Goal: Communication & Community: Share content

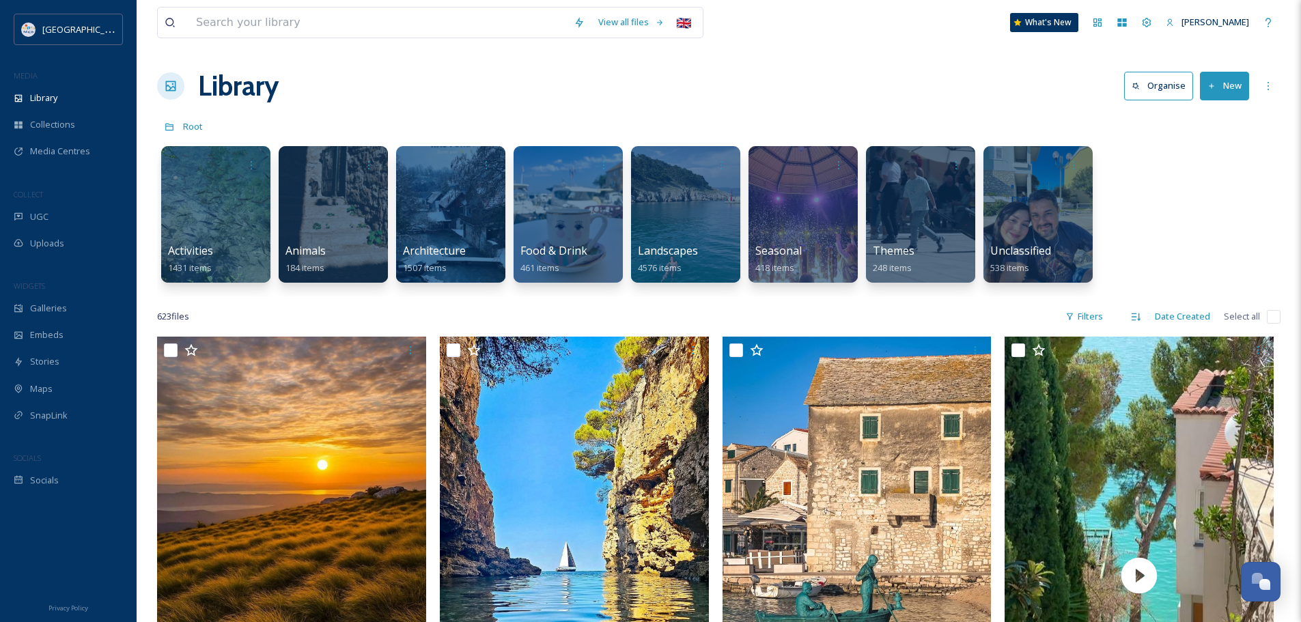
scroll to position [3901, 0]
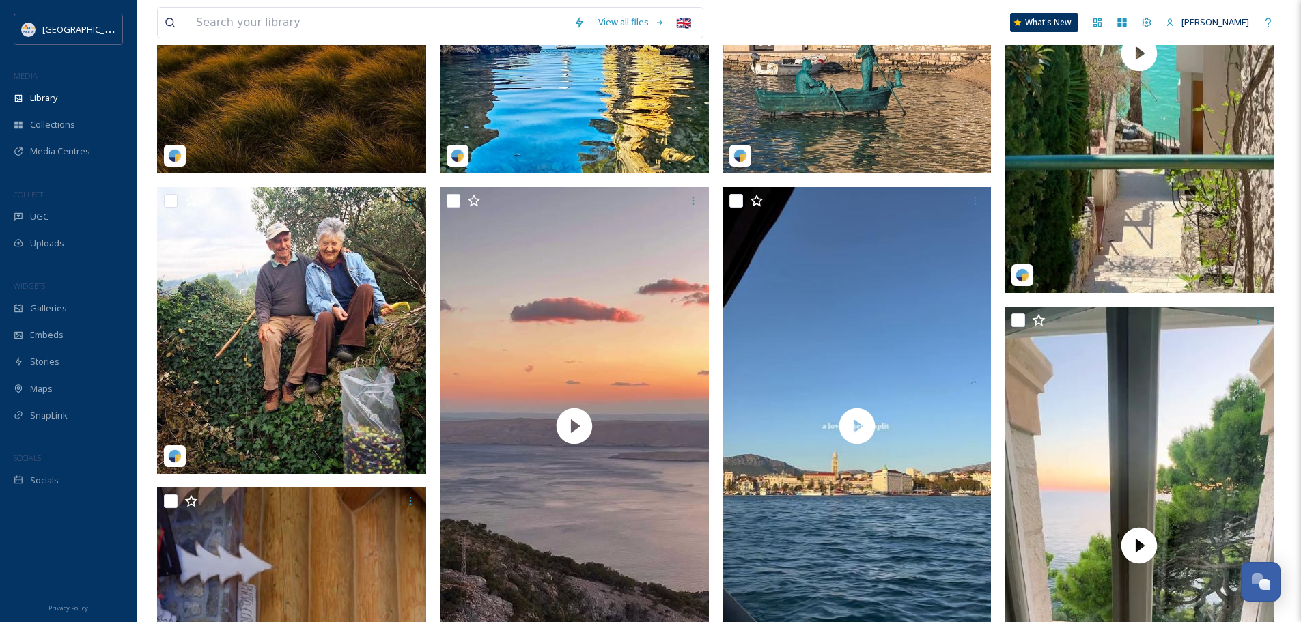
scroll to position [546, 0]
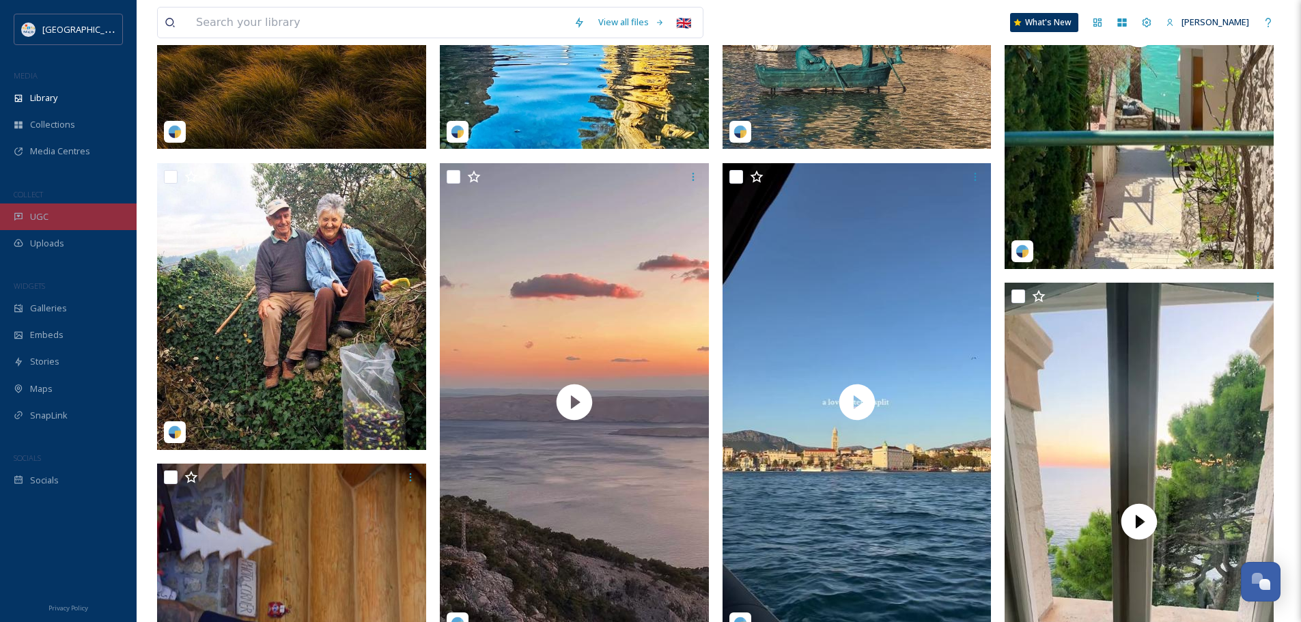
click at [45, 220] on span "UGC" at bounding box center [39, 216] width 18 height 13
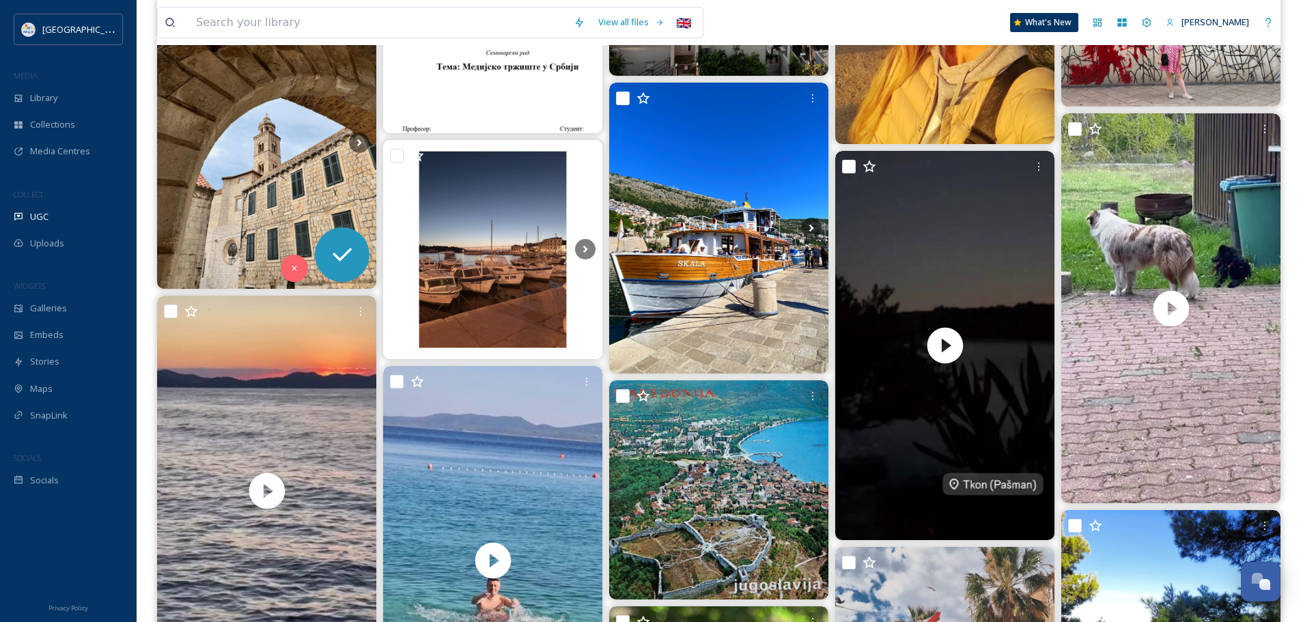
scroll to position [1503, 0]
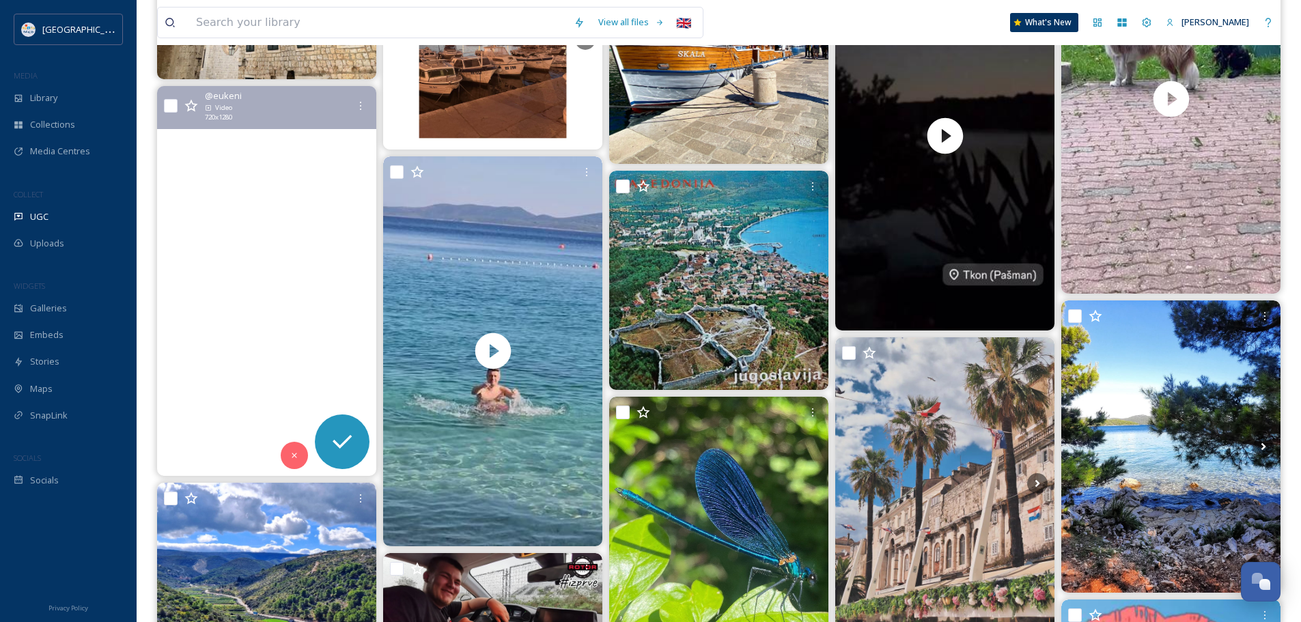
click at [289, 288] on video "Órgano de Mar #croacia #croatia_photography #adriatico #sunset #sea #mar #music…" at bounding box center [266, 281] width 219 height 390
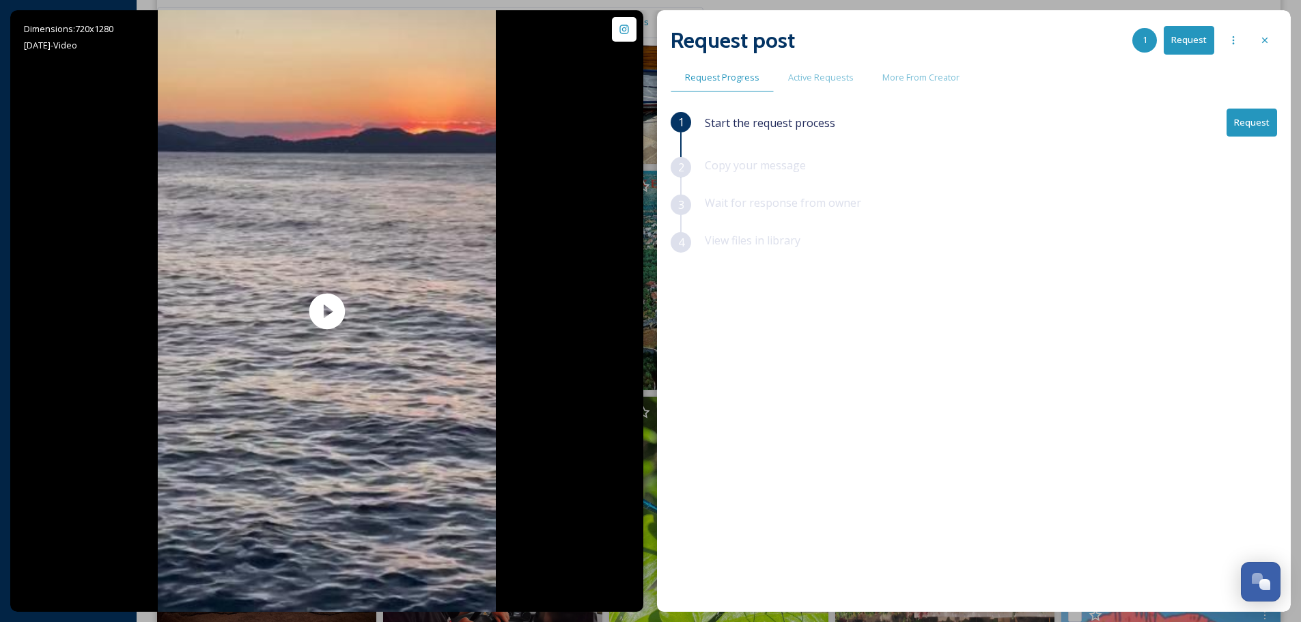
click at [1254, 128] on button "Request" at bounding box center [1252, 123] width 51 height 28
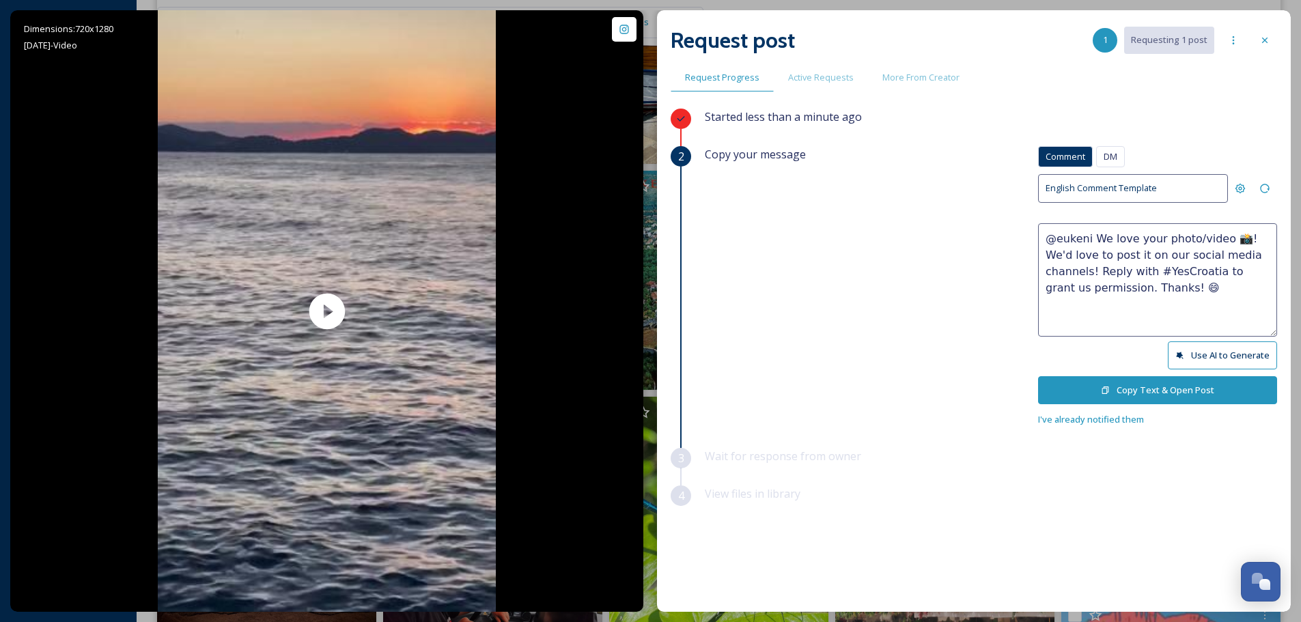
click at [1189, 235] on textarea "@eukeni We love your photo/video 📸! We'd love to post it on our social media ch…" at bounding box center [1157, 279] width 239 height 113
type textarea "@eukeni We love your video 📸! We'd love to post it on our social media channels…"
click at [1109, 389] on icon at bounding box center [1105, 390] width 9 height 9
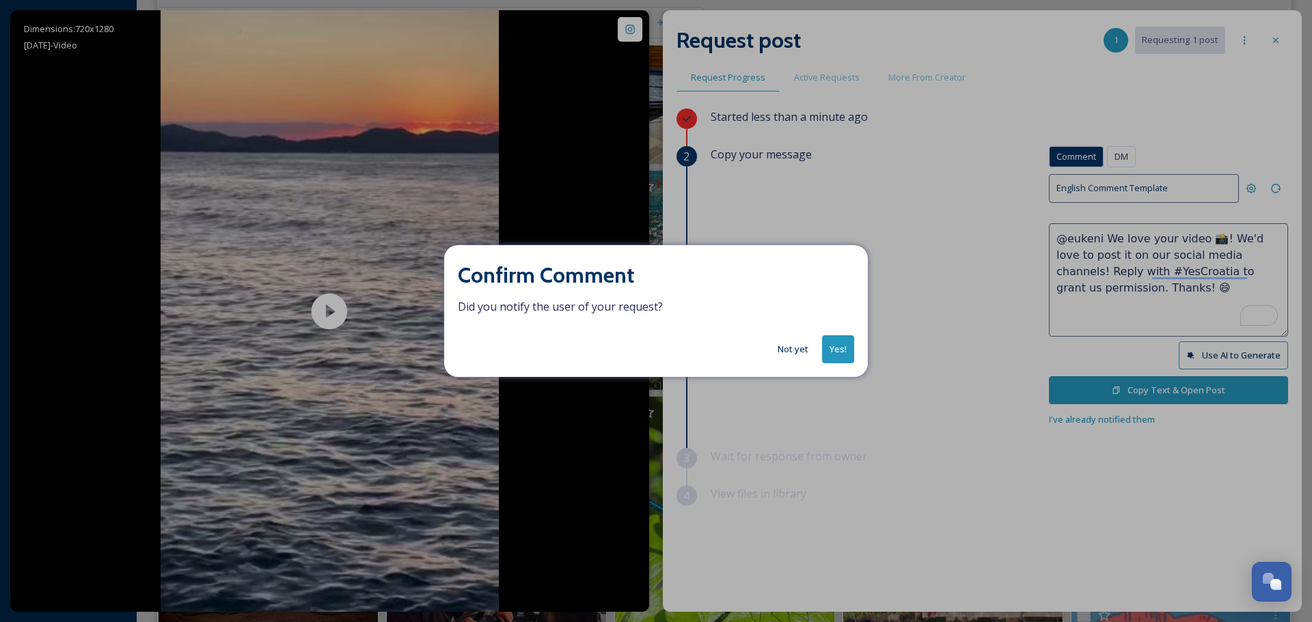
click at [834, 344] on button "Yes!" at bounding box center [838, 349] width 32 height 28
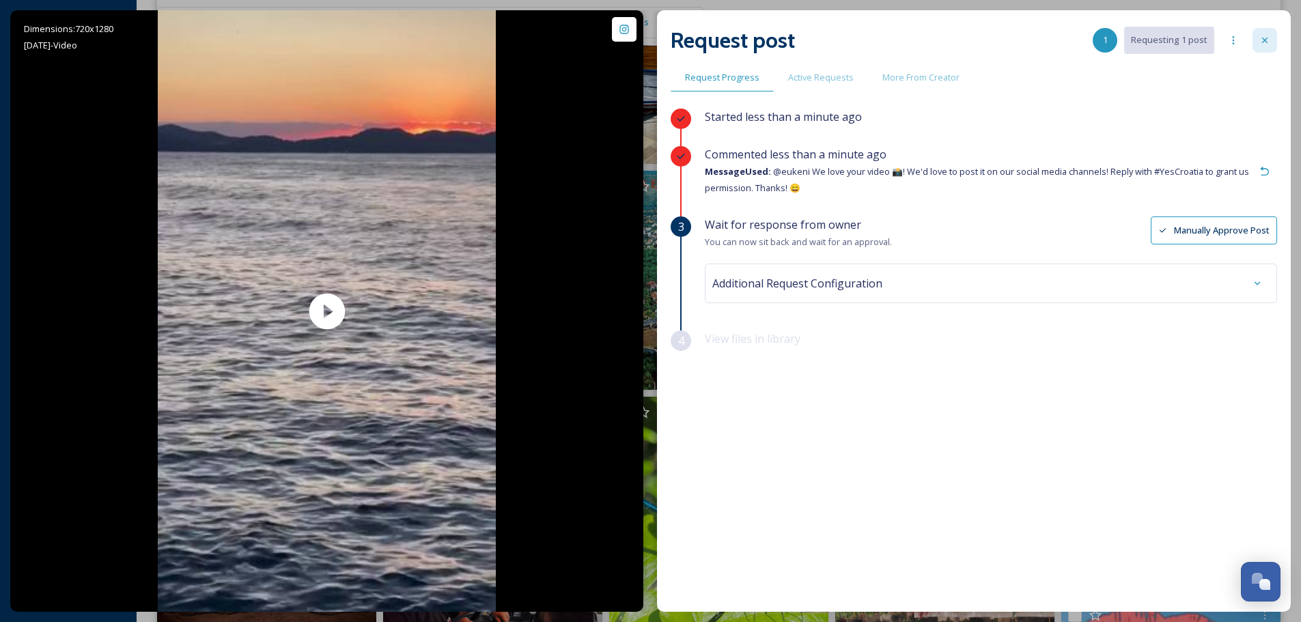
click at [1258, 40] on div at bounding box center [1265, 40] width 25 height 25
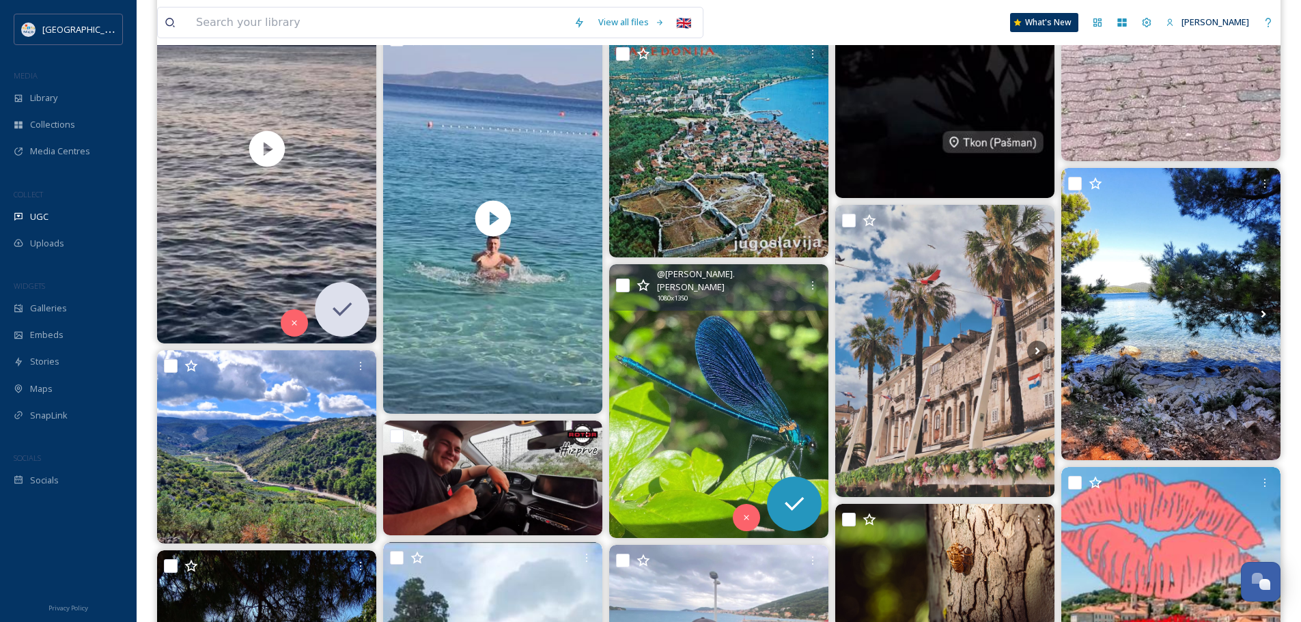
scroll to position [1639, 0]
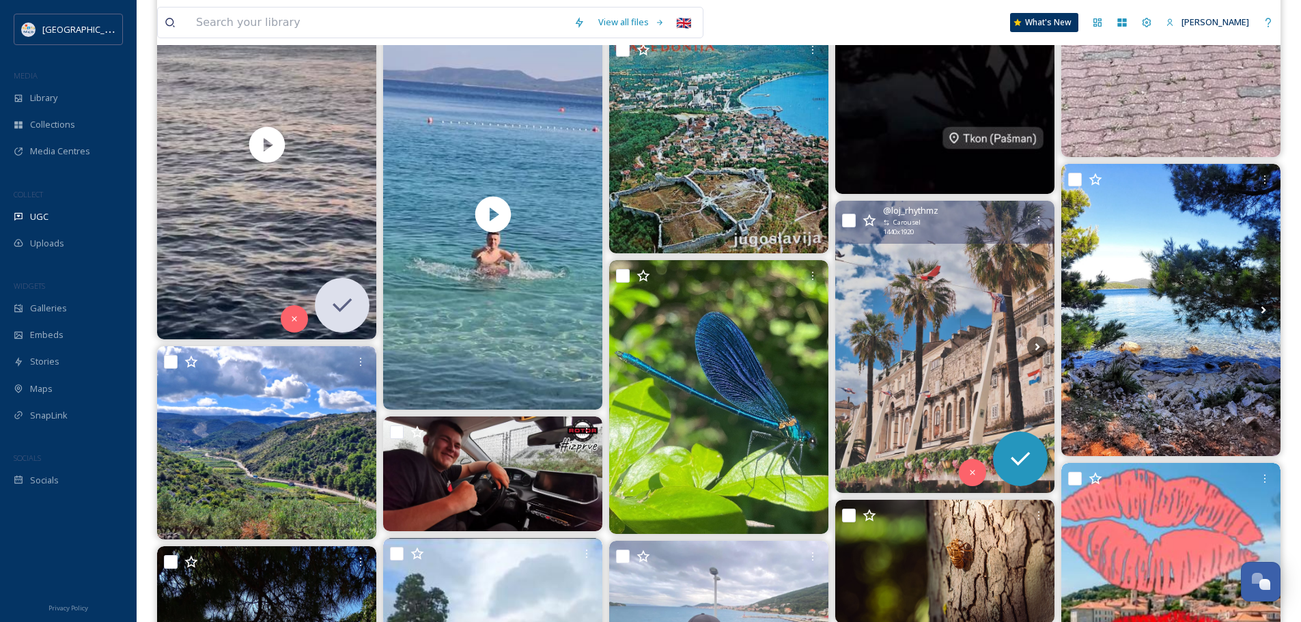
click at [917, 318] on img at bounding box center [944, 347] width 219 height 292
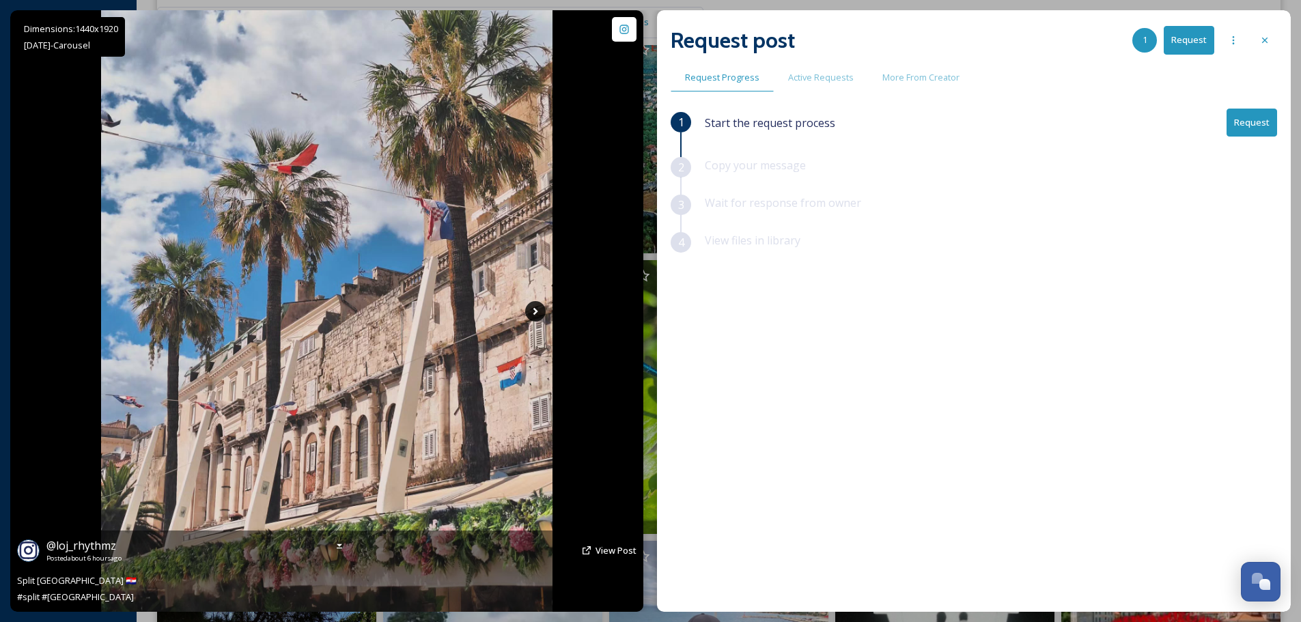
click at [533, 310] on icon at bounding box center [535, 311] width 20 height 20
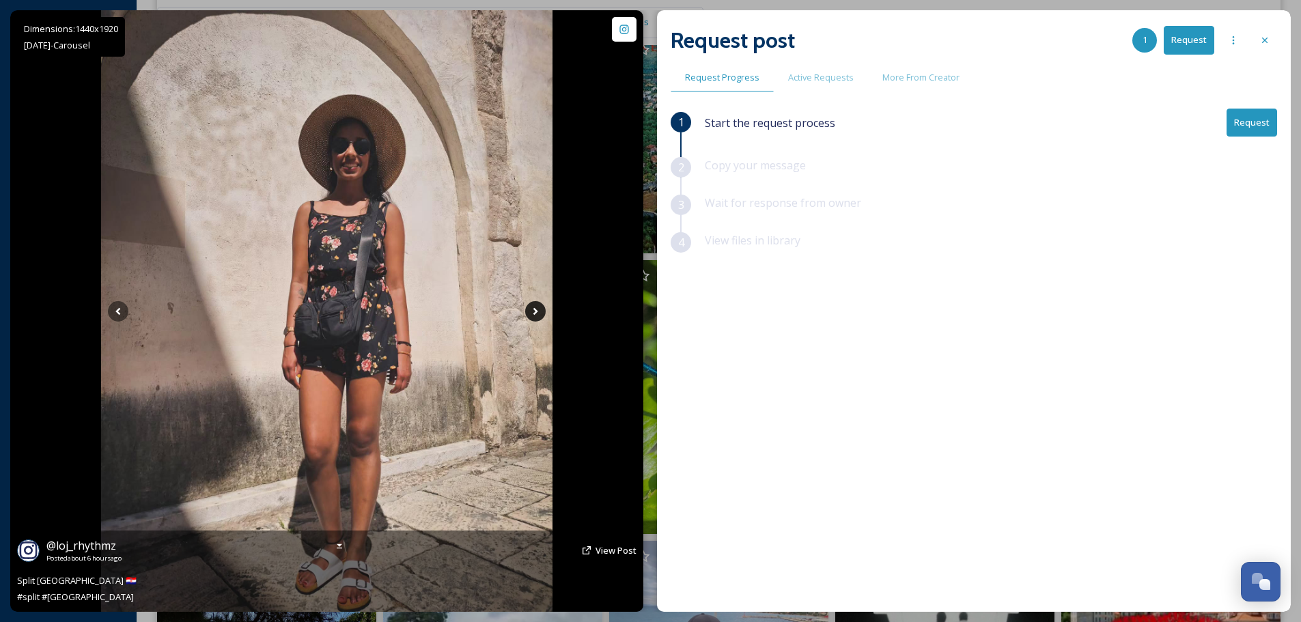
click at [533, 310] on icon at bounding box center [535, 311] width 20 height 20
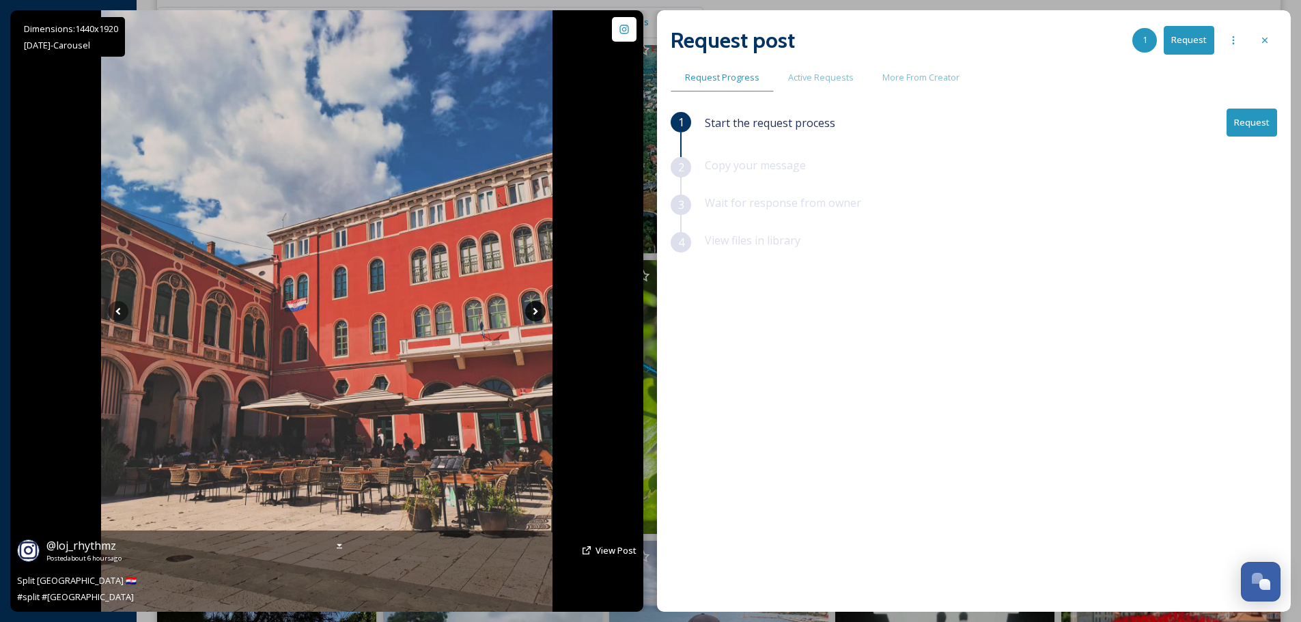
click at [533, 309] on icon at bounding box center [535, 311] width 20 height 20
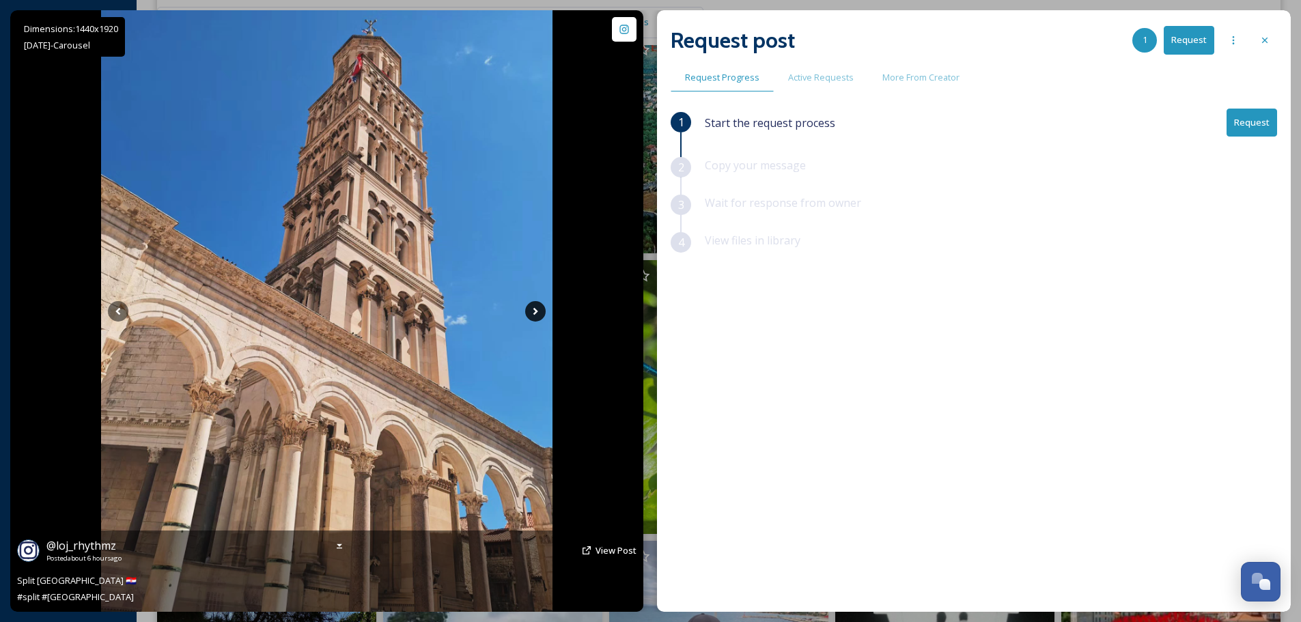
click at [533, 309] on icon at bounding box center [535, 311] width 20 height 20
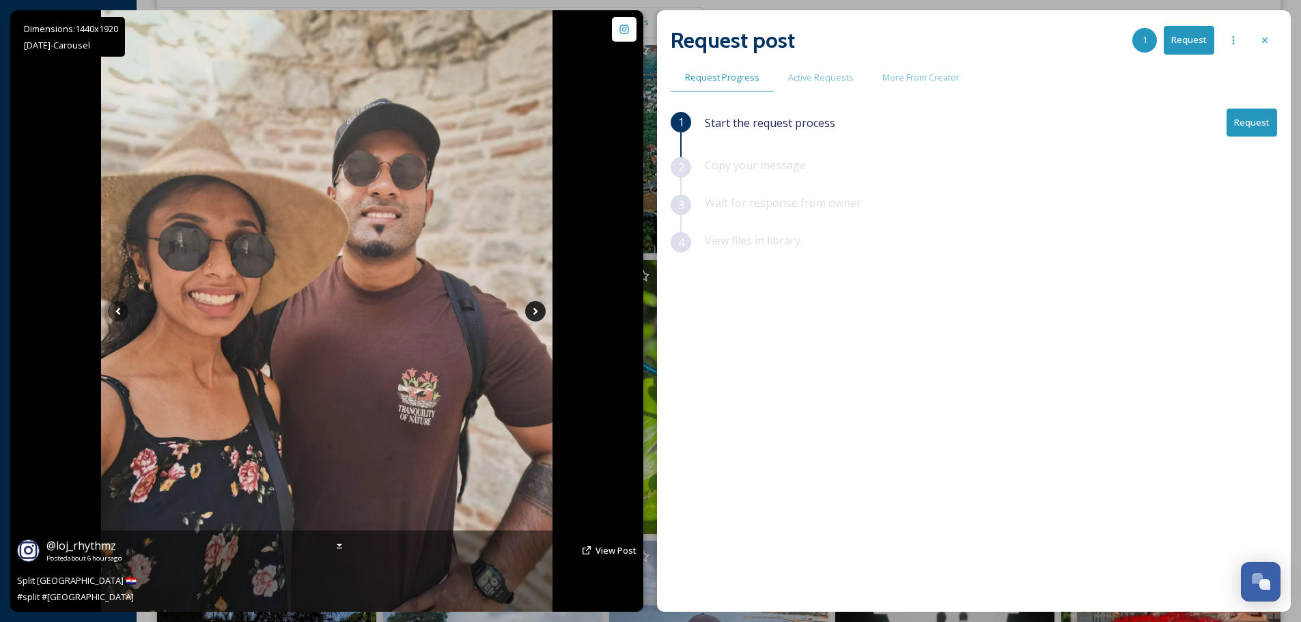
click at [533, 309] on icon at bounding box center [535, 311] width 20 height 20
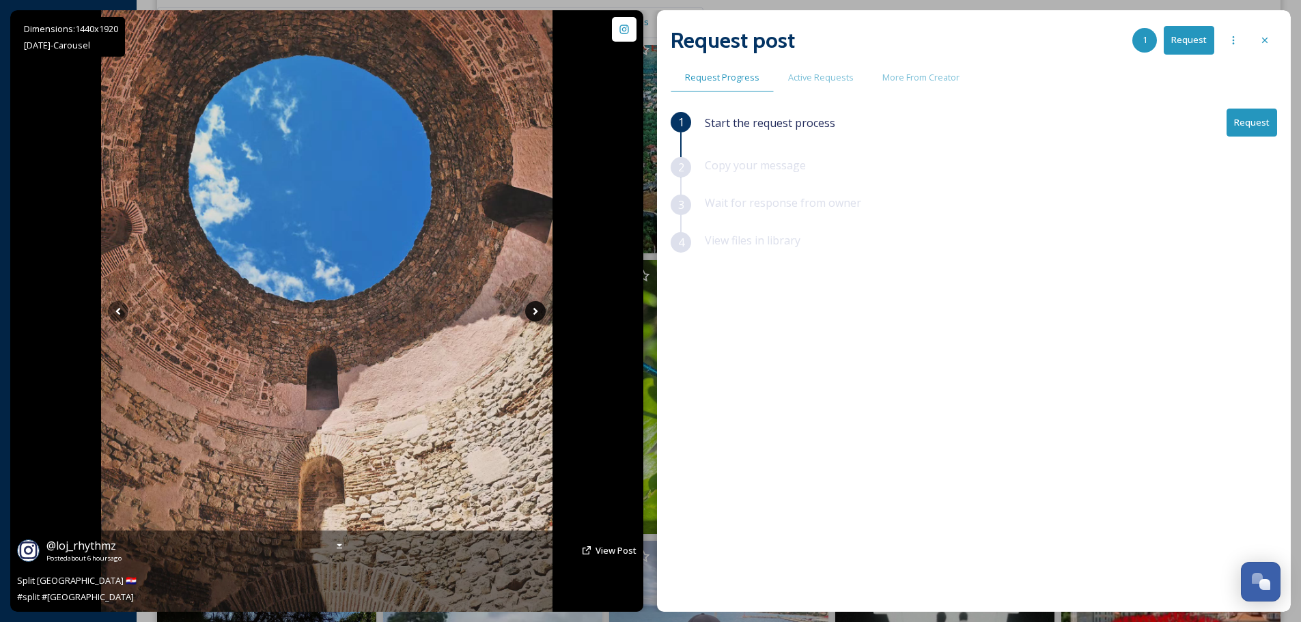
click at [533, 309] on icon at bounding box center [535, 311] width 20 height 20
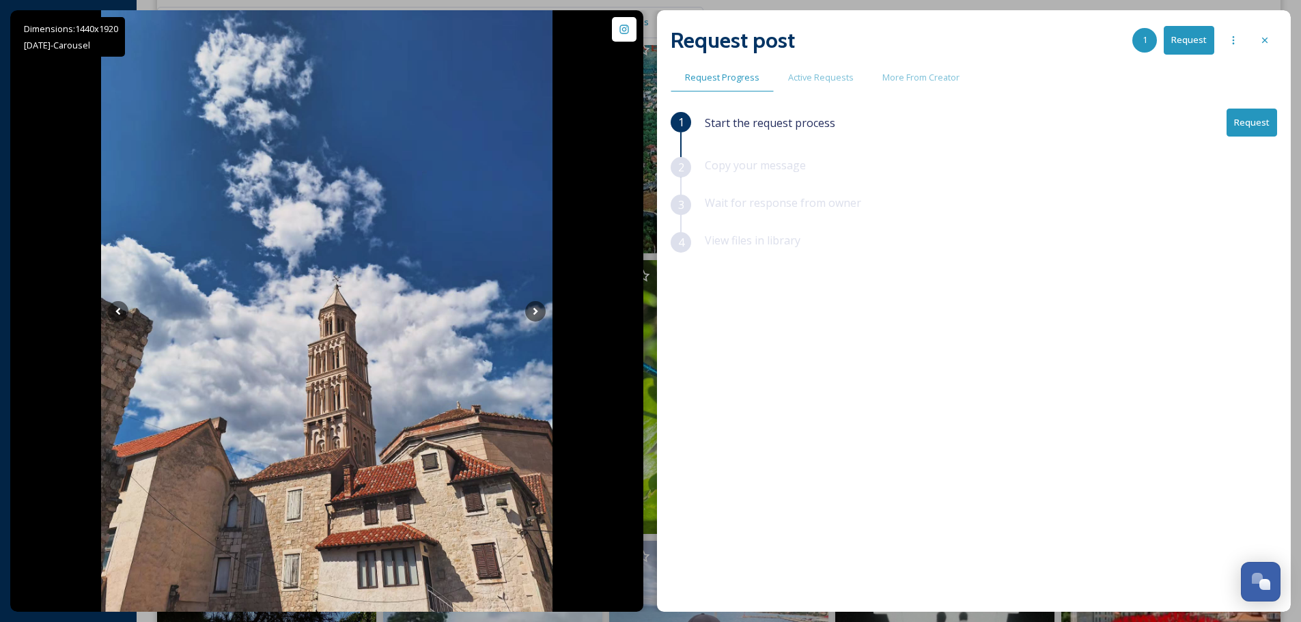
click at [1259, 120] on button "Request" at bounding box center [1252, 123] width 51 height 28
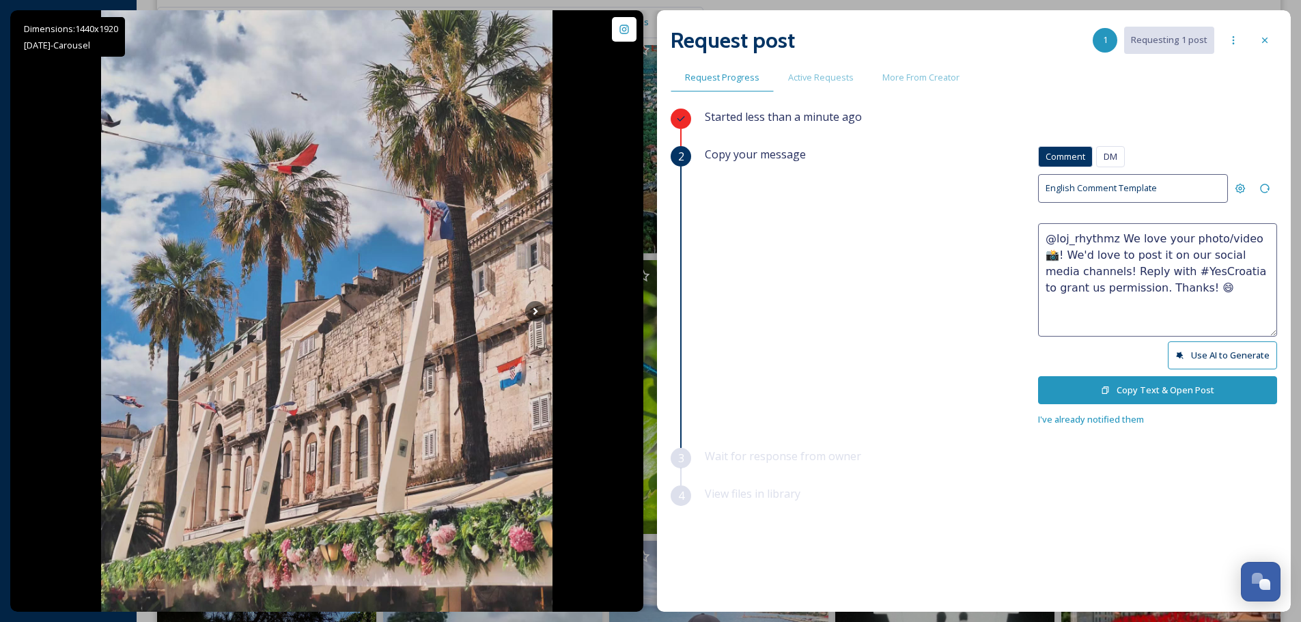
click at [1237, 238] on textarea "@loj_rhythmz We love your photo/video 📸! We'd love to post it on our social med…" at bounding box center [1157, 279] width 239 height 113
click at [1113, 257] on textarea "@loj_rhythmz We love your photos 📸! We'd love to post it on our social media ch…" at bounding box center [1157, 279] width 239 height 113
type textarea "@loj_rhythmz We love your photos 📸! We'd love to post them on our social media …"
click at [1128, 392] on button "Copy Text & Open Post" at bounding box center [1157, 390] width 239 height 28
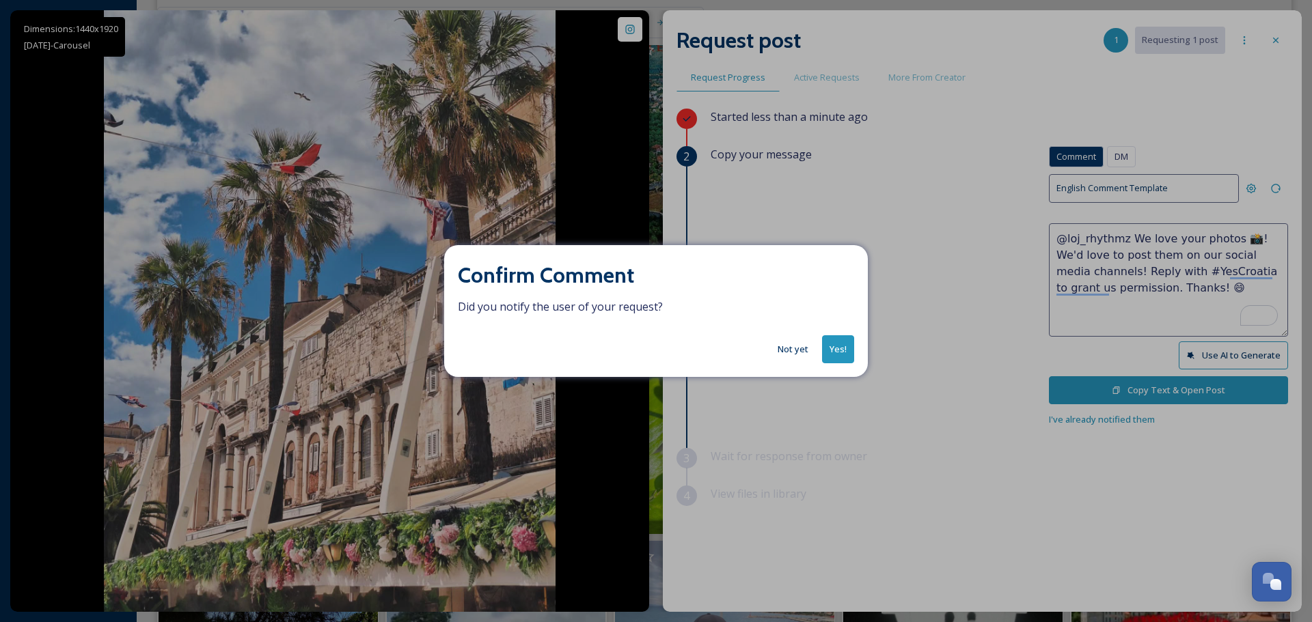
click at [837, 347] on button "Yes!" at bounding box center [838, 349] width 32 height 28
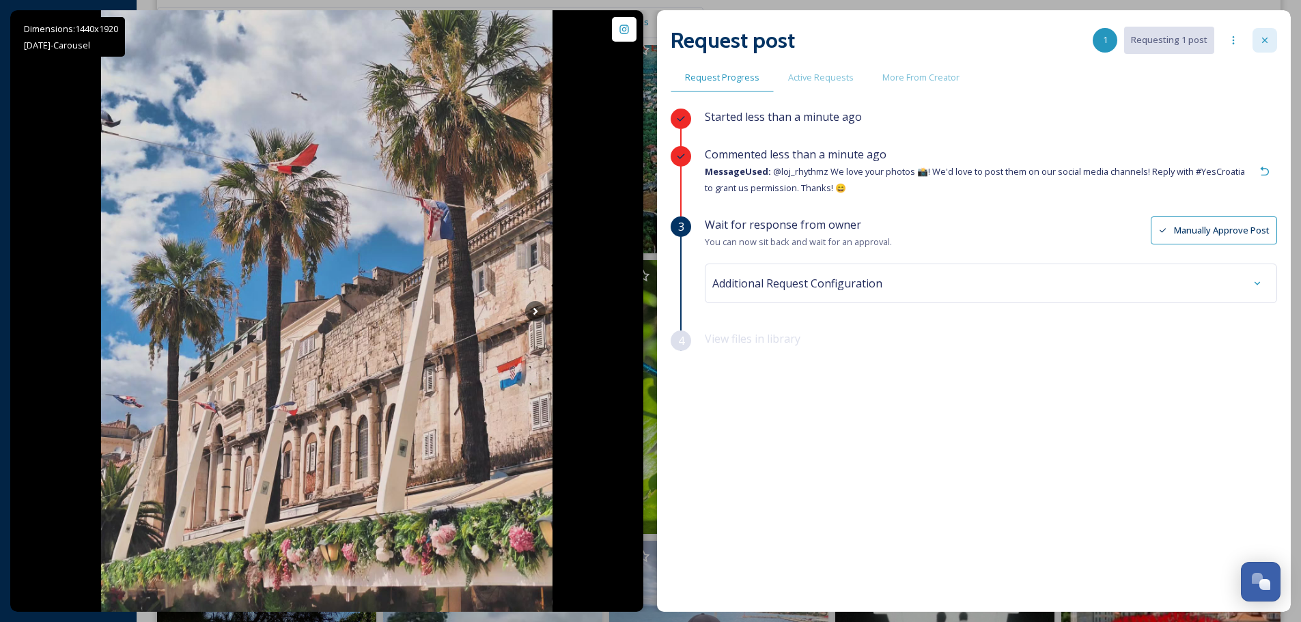
click at [1269, 40] on icon at bounding box center [1265, 40] width 11 height 11
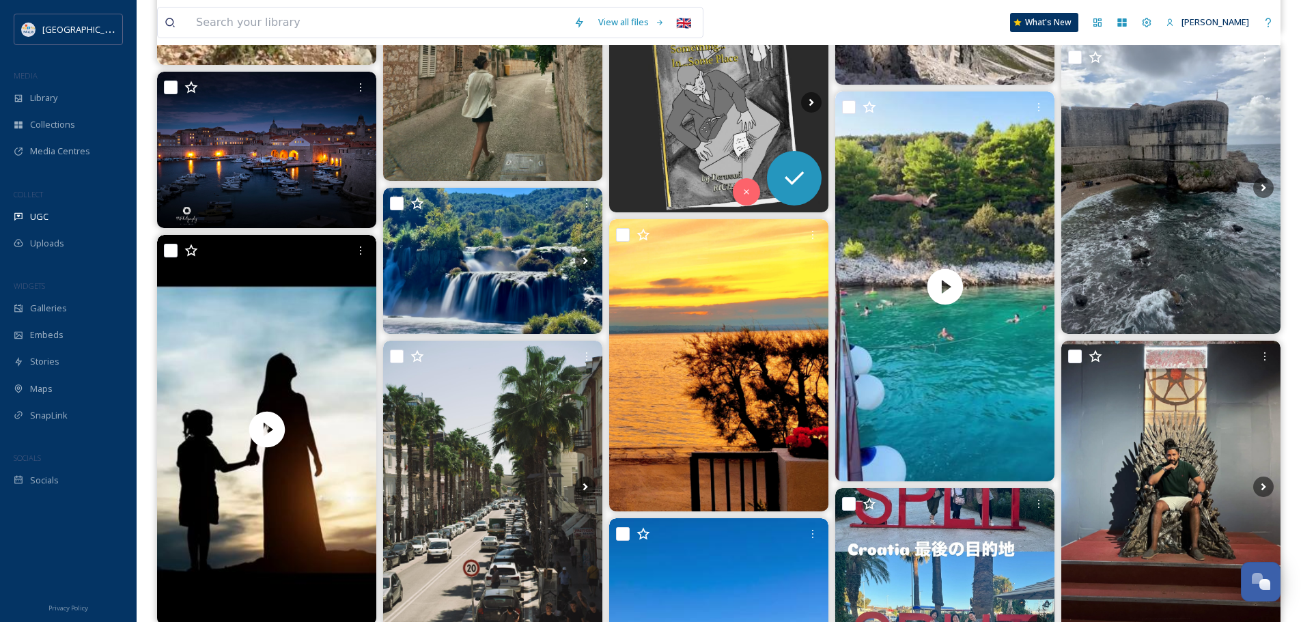
scroll to position [3006, 0]
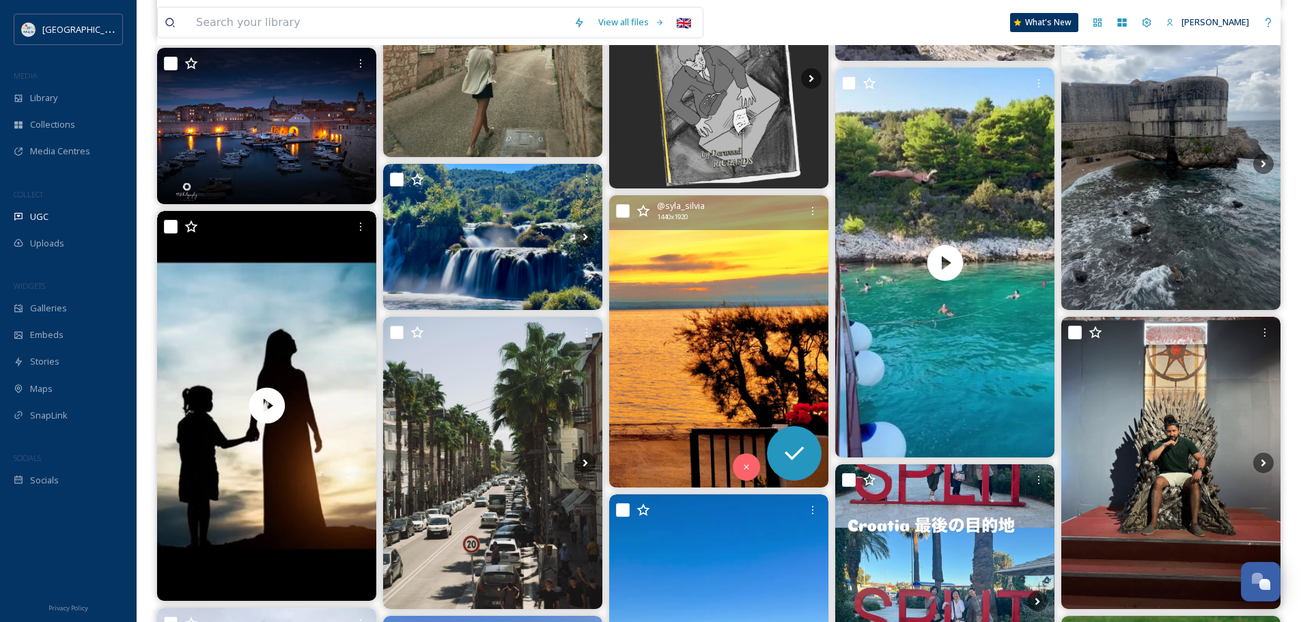
click at [721, 344] on img at bounding box center [718, 341] width 219 height 292
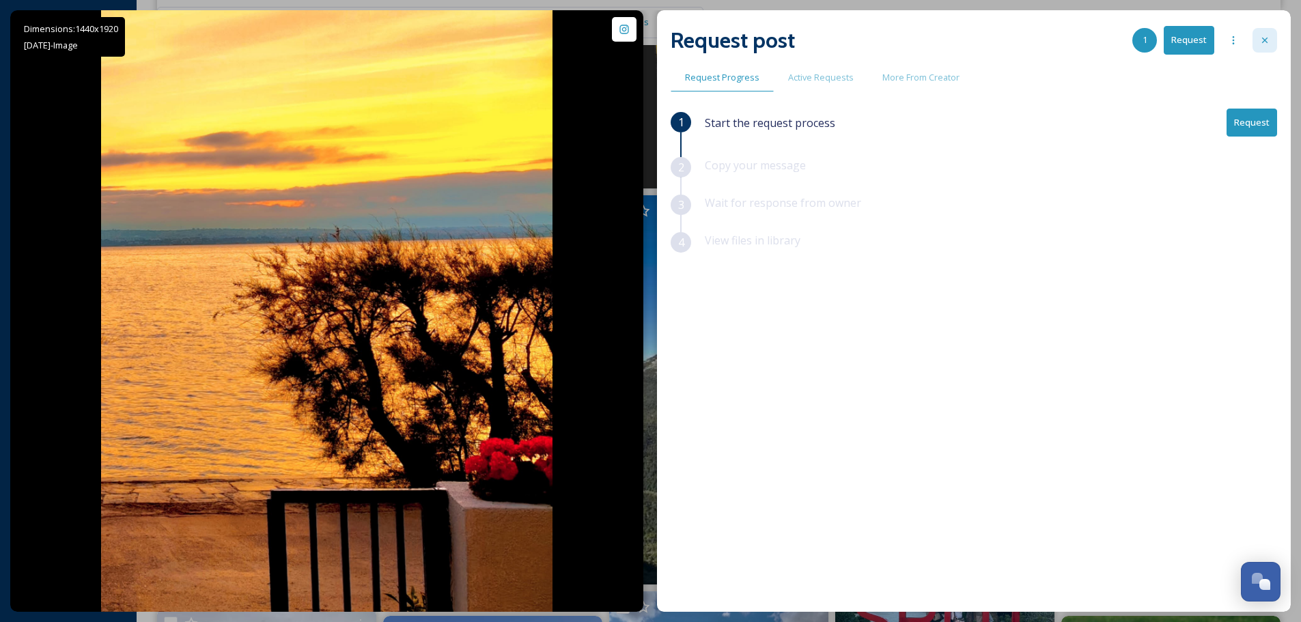
click at [1259, 42] on div at bounding box center [1265, 40] width 25 height 25
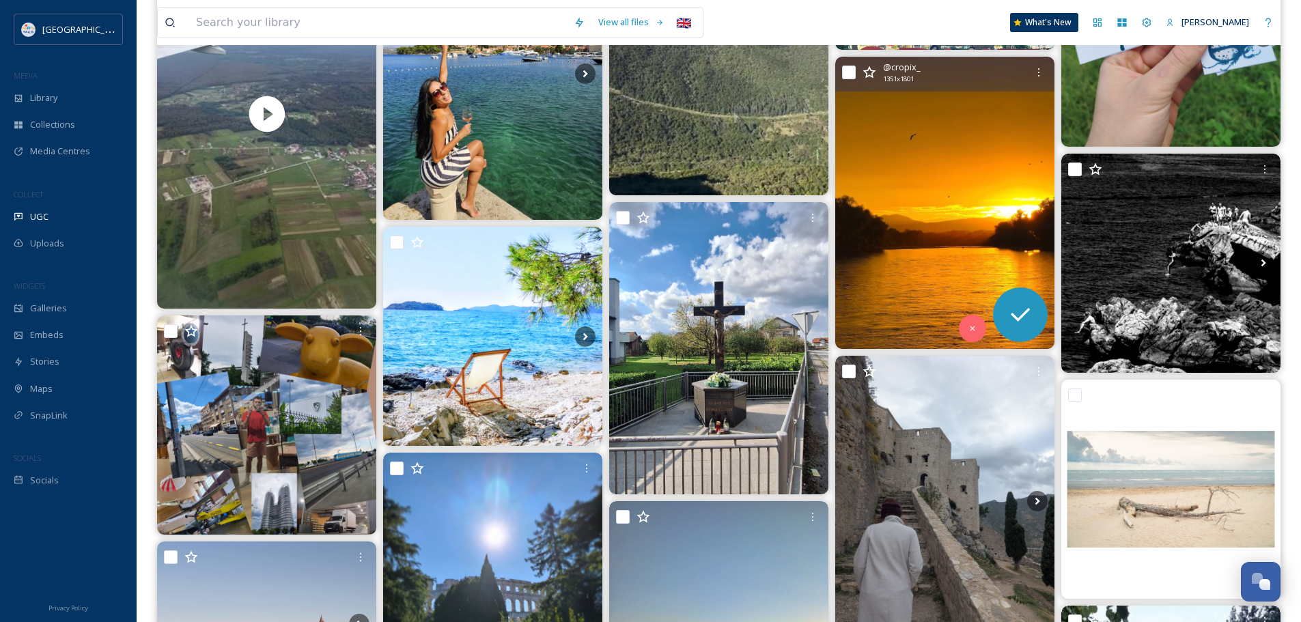
scroll to position [3620, 0]
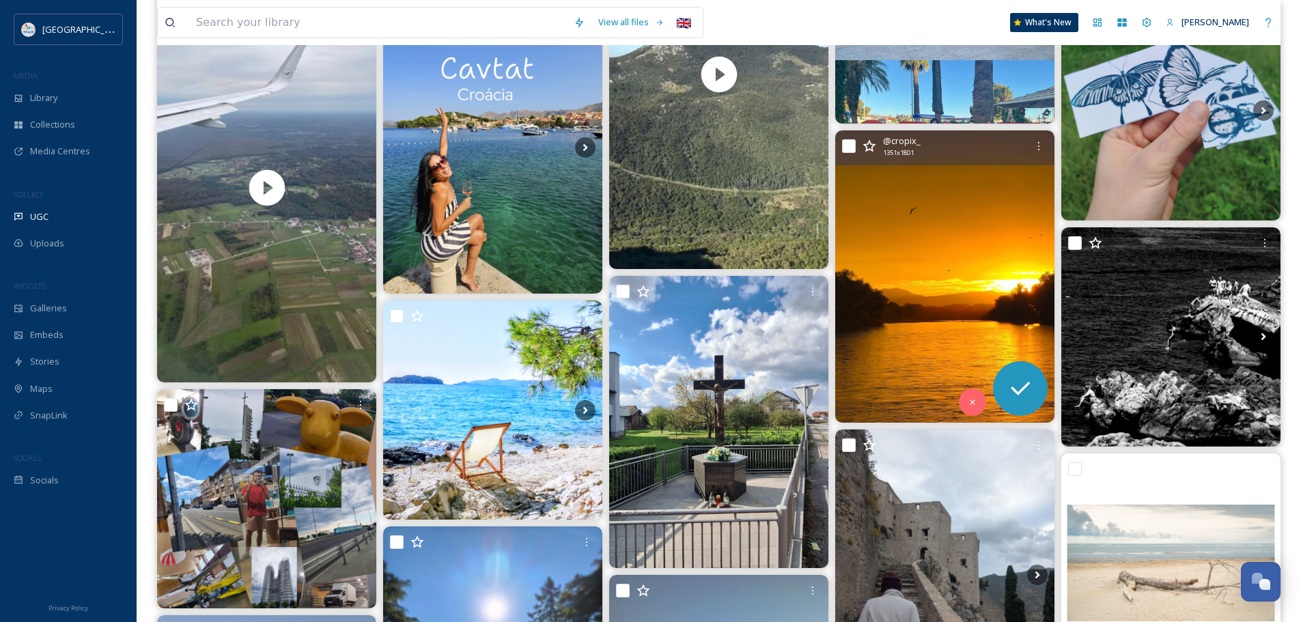
click at [930, 255] on img at bounding box center [944, 276] width 219 height 292
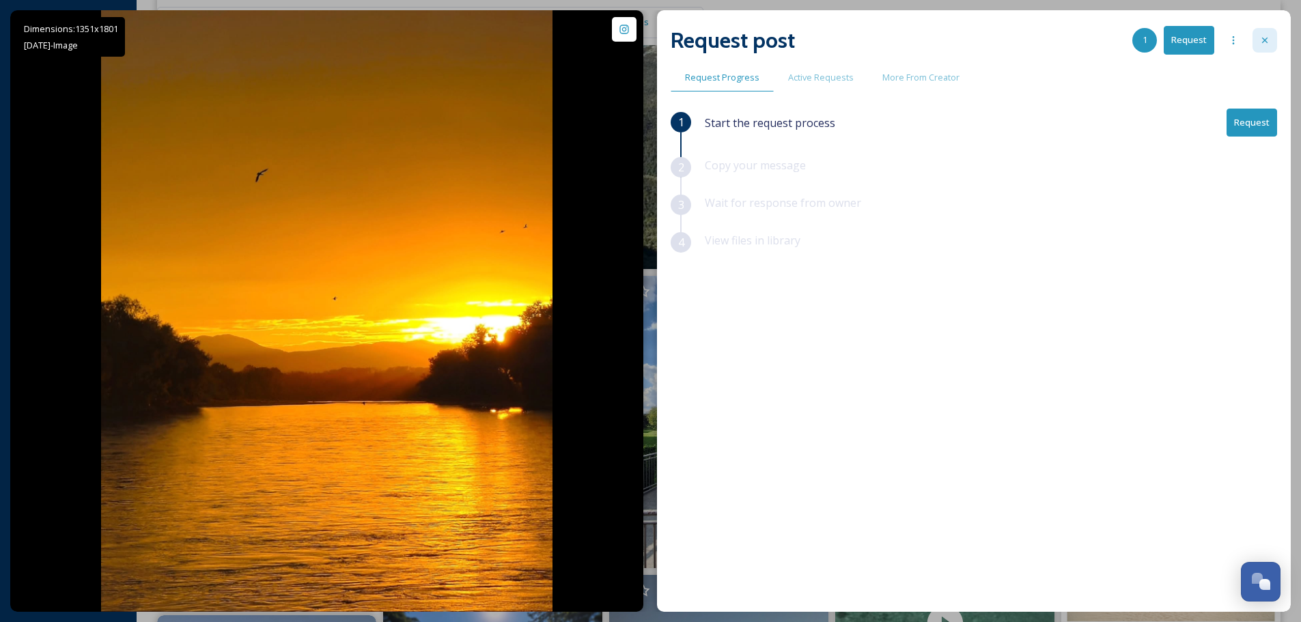
click at [1264, 29] on div at bounding box center [1265, 40] width 25 height 25
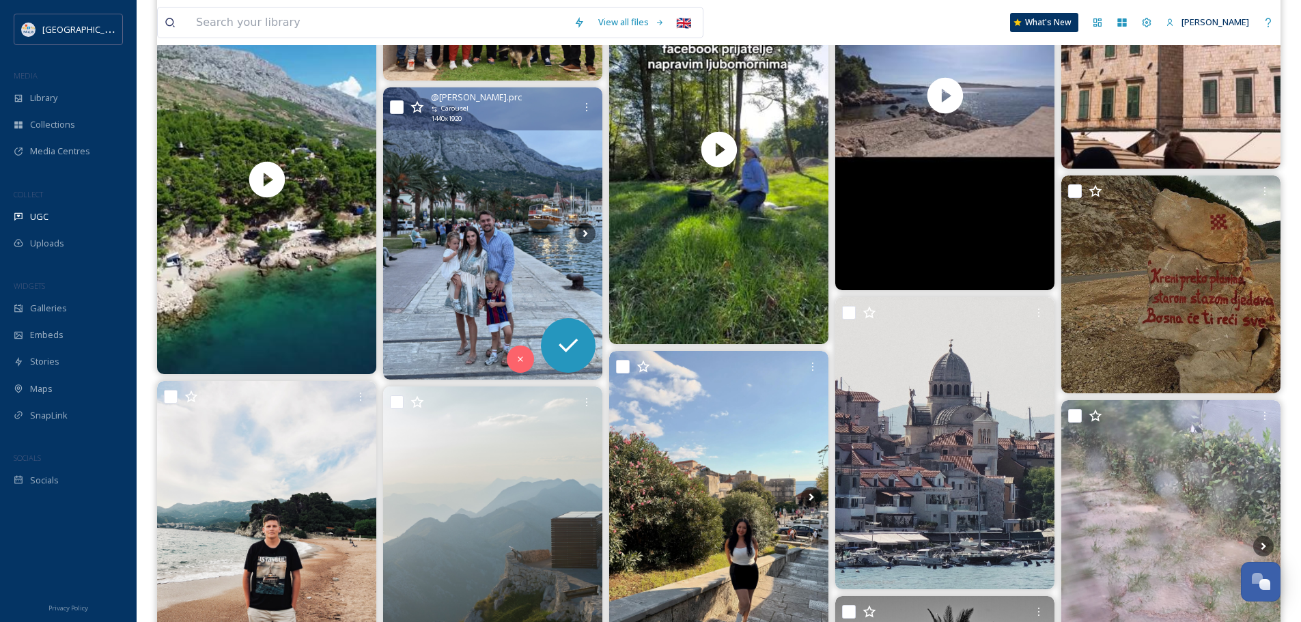
scroll to position [5465, 0]
